Goal: Task Accomplishment & Management: Manage account settings

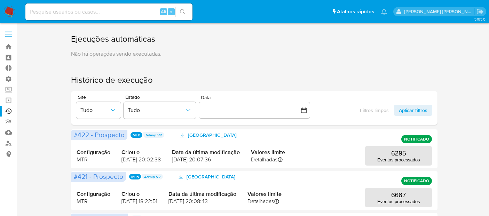
scroll to position [42, 0]
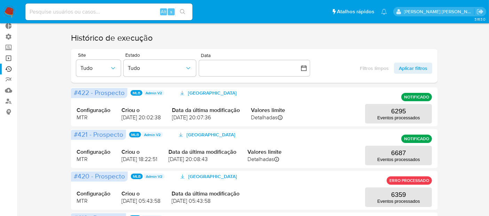
click at [8, 57] on link "Operações em massa" at bounding box center [41, 58] width 83 height 11
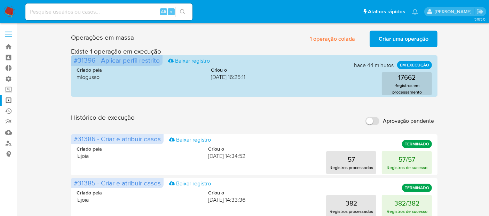
click at [412, 121] on span "Aprovação pendente" at bounding box center [408, 121] width 51 height 7
click at [379, 121] on input "Aprovação pendente" at bounding box center [372, 121] width 14 height 8
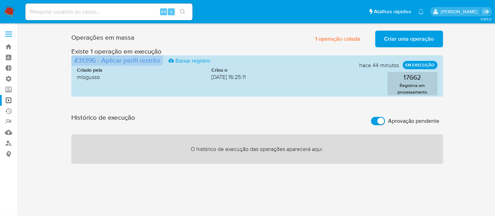
click at [412, 121] on span "Aprovação pendente" at bounding box center [413, 121] width 51 height 7
click at [385, 121] on input "Aprovação pendente" at bounding box center [378, 121] width 14 height 8
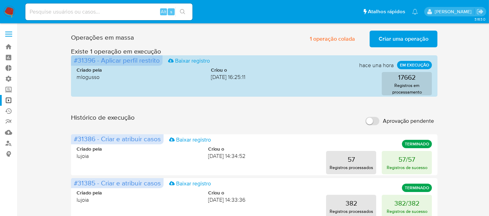
click at [390, 123] on span "Aprovação pendente" at bounding box center [408, 121] width 51 height 7
click at [379, 123] on input "Aprovação pendente" at bounding box center [372, 121] width 14 height 8
checkbox input "true"
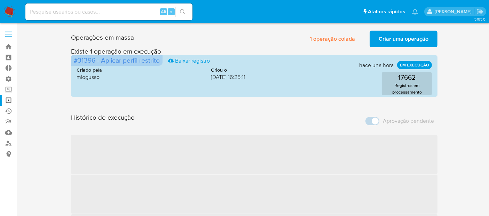
click at [390, 123] on span "Aprovação pendente" at bounding box center [408, 121] width 51 height 7
